Goal: Navigation & Orientation: Find specific page/section

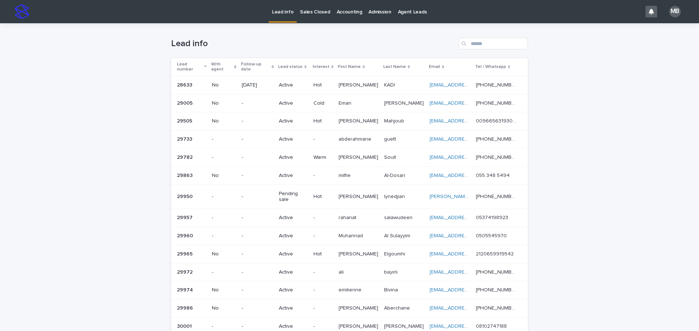
click at [314, 13] on p "Sales Closed" at bounding box center [315, 7] width 30 height 15
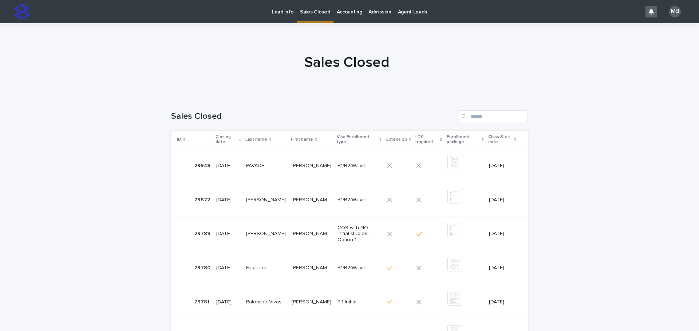
click at [283, 13] on p "Lead info" at bounding box center [282, 7] width 21 height 15
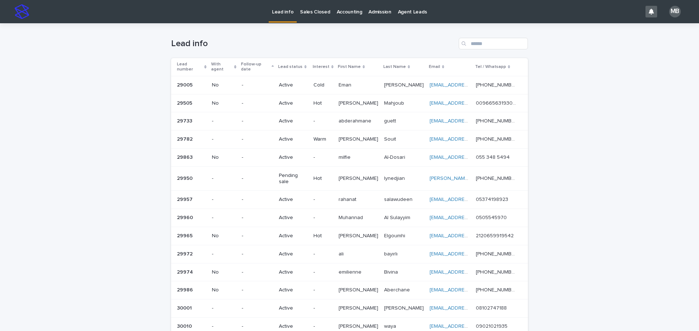
drag, startPoint x: 202, startPoint y: 60, endPoint x: 119, endPoint y: 74, distance: 83.7
click at [202, 60] on div "Lead number" at bounding box center [192, 66] width 30 height 13
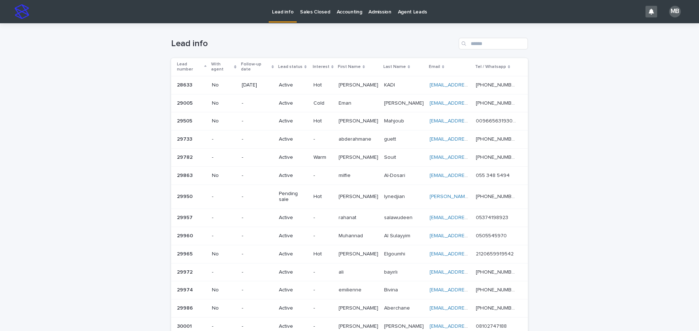
click at [119, 74] on div "Loading... Saving… Loading... Saving… Lead info Lead number With agent Follow-u…" at bounding box center [349, 219] width 699 height 393
click at [305, 11] on p "Sales Closed" at bounding box center [315, 7] width 30 height 15
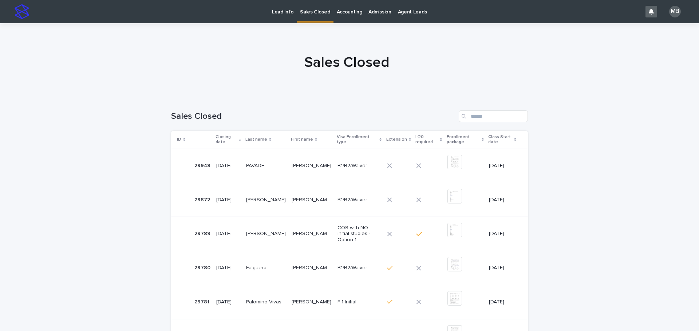
click at [284, 11] on p "Lead info" at bounding box center [282, 7] width 21 height 15
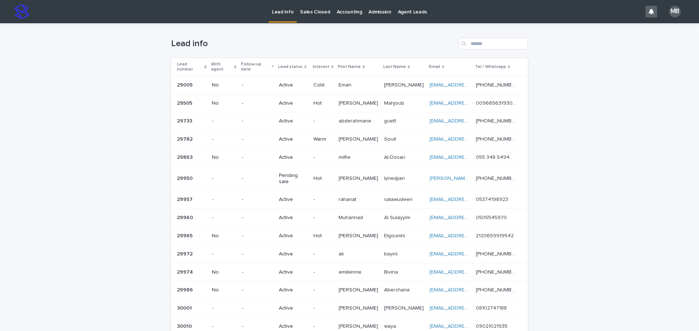
click at [204, 63] on div "Lead number" at bounding box center [192, 66] width 30 height 13
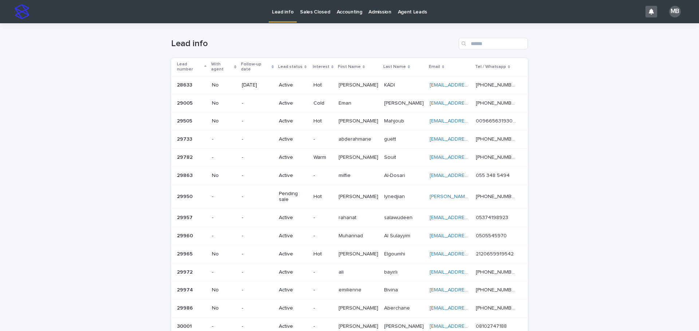
drag, startPoint x: 252, startPoint y: 42, endPoint x: 259, endPoint y: 39, distance: 7.0
click at [259, 39] on h1 "Lead info" at bounding box center [313, 44] width 284 height 11
click at [325, 12] on p "Sales Closed" at bounding box center [315, 7] width 30 height 15
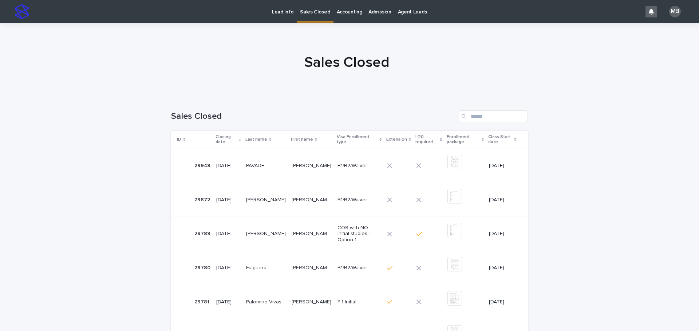
click at [281, 20] on link "Lead info" at bounding box center [282, 11] width 28 height 23
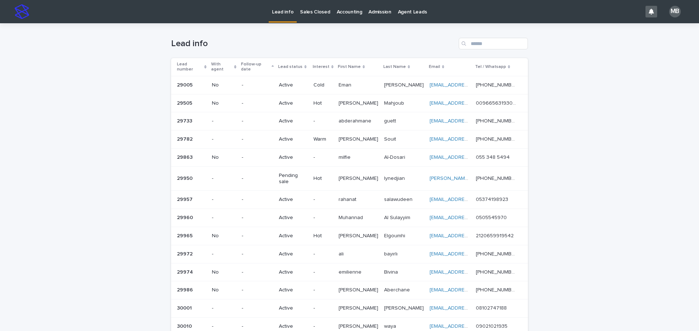
drag, startPoint x: 115, startPoint y: 126, endPoint x: 147, endPoint y: 113, distance: 34.3
click at [115, 126] on div "Loading... Saving… Loading... Saving… Lead info Lead number With agent Follow-u…" at bounding box center [349, 219] width 699 height 393
click at [322, 13] on p "Sales Closed" at bounding box center [315, 7] width 30 height 15
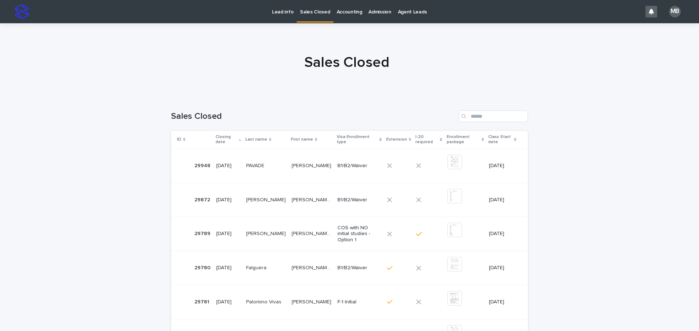
click at [291, 11] on p "Lead info" at bounding box center [282, 7] width 21 height 15
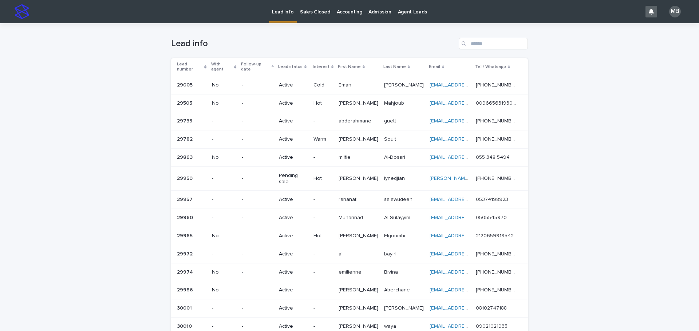
click at [202, 61] on div "Lead number" at bounding box center [192, 66] width 30 height 13
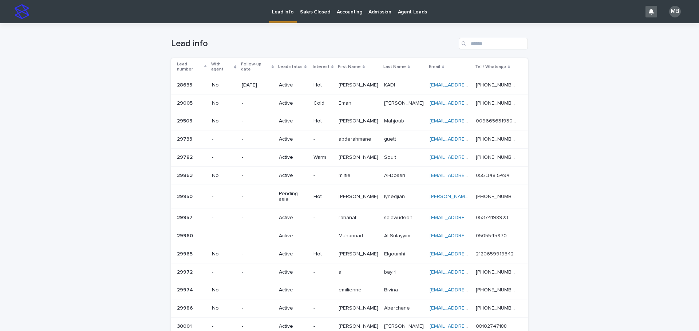
click at [157, 65] on div "Loading... Saving… Loading... Saving… Lead info Lead number With agent Follow-u…" at bounding box center [349, 219] width 699 height 393
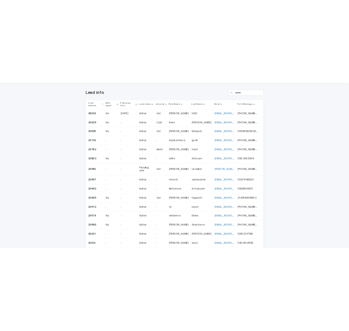
scroll to position [36, 0]
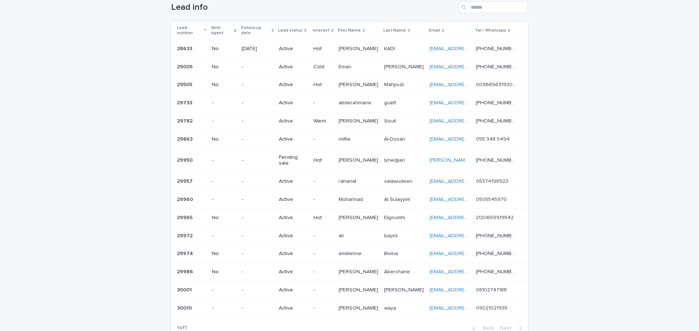
click at [348, 90] on div "Loading... Saving… Loading... Saving… Lead info Lead number With agent Follow-u…" at bounding box center [349, 183] width 699 height 393
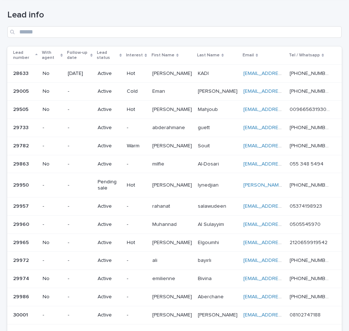
scroll to position [0, 0]
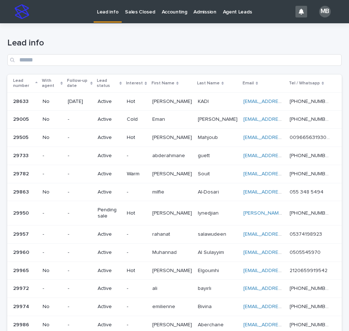
click at [141, 11] on p "Sales Closed" at bounding box center [140, 7] width 30 height 15
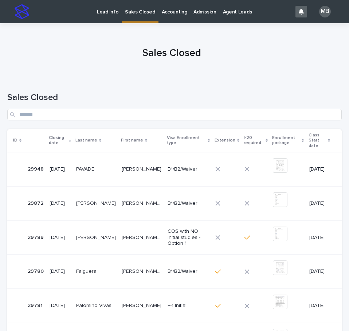
click at [111, 11] on p "Lead info" at bounding box center [107, 7] width 21 height 15
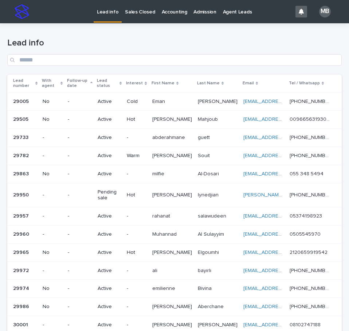
click at [40, 78] on th "Lead number" at bounding box center [23, 84] width 32 height 18
click at [37, 80] on div "Lead number" at bounding box center [25, 83] width 24 height 13
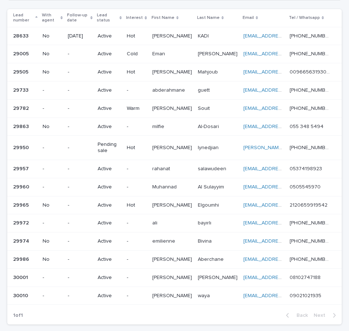
scroll to position [68, 0]
